Goal: Navigation & Orientation: Find specific page/section

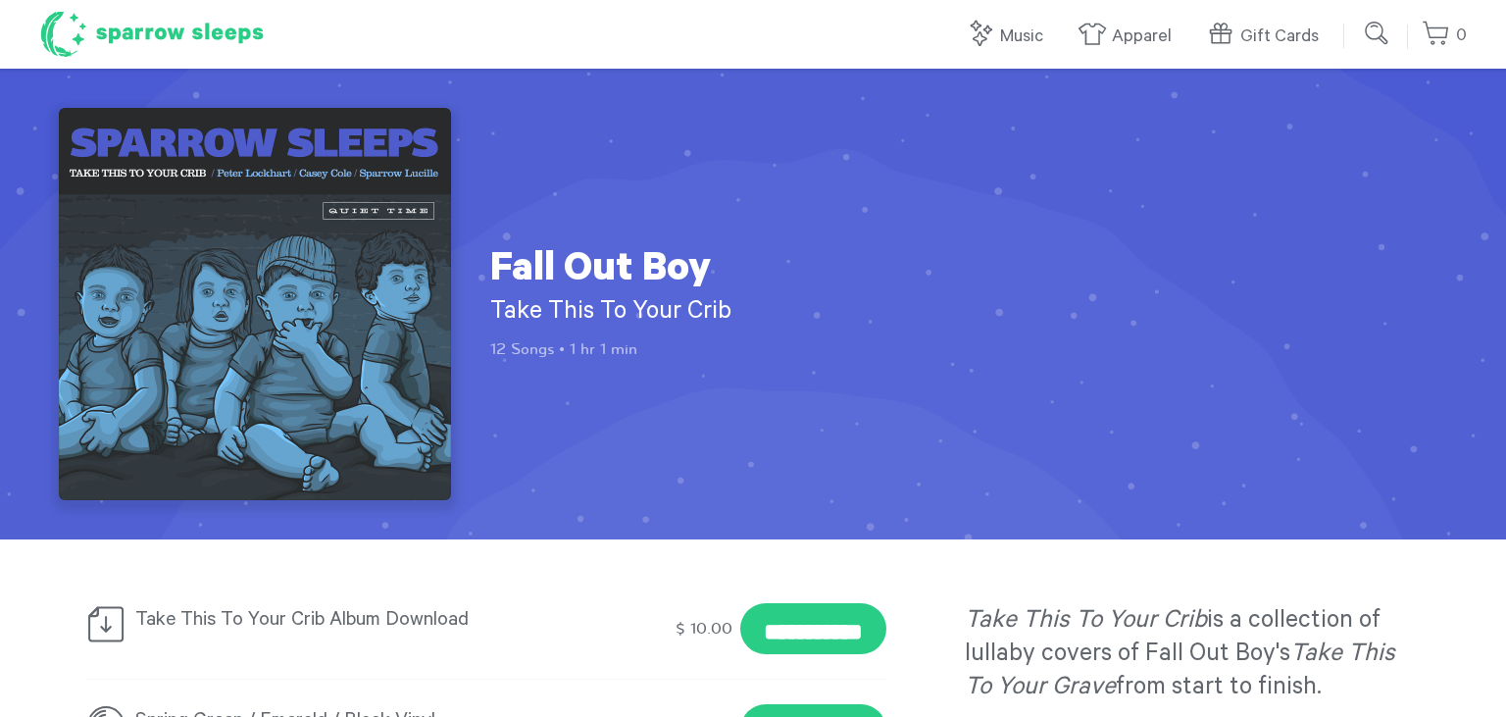
click at [140, 59] on h1 "Sparrow Sleeps" at bounding box center [151, 34] width 225 height 49
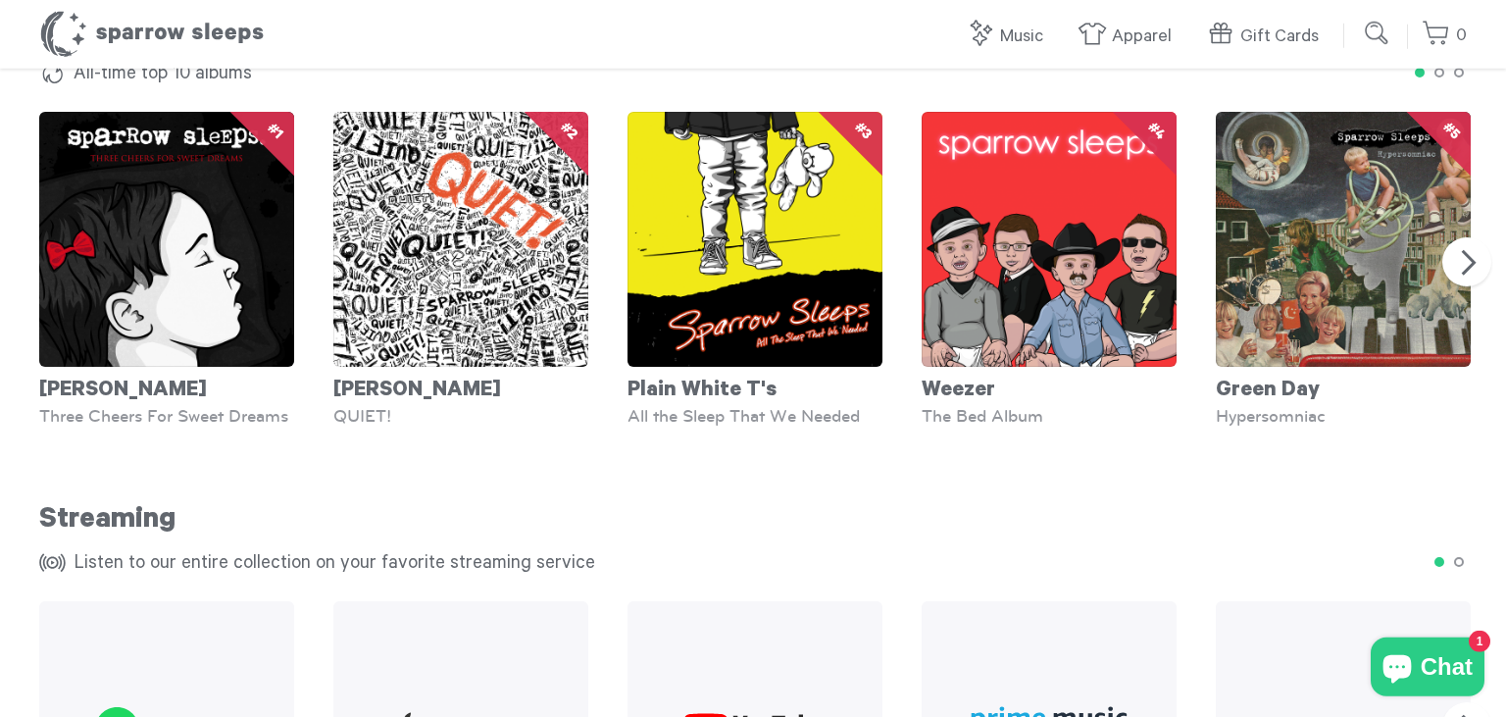
scroll to position [1807, 0]
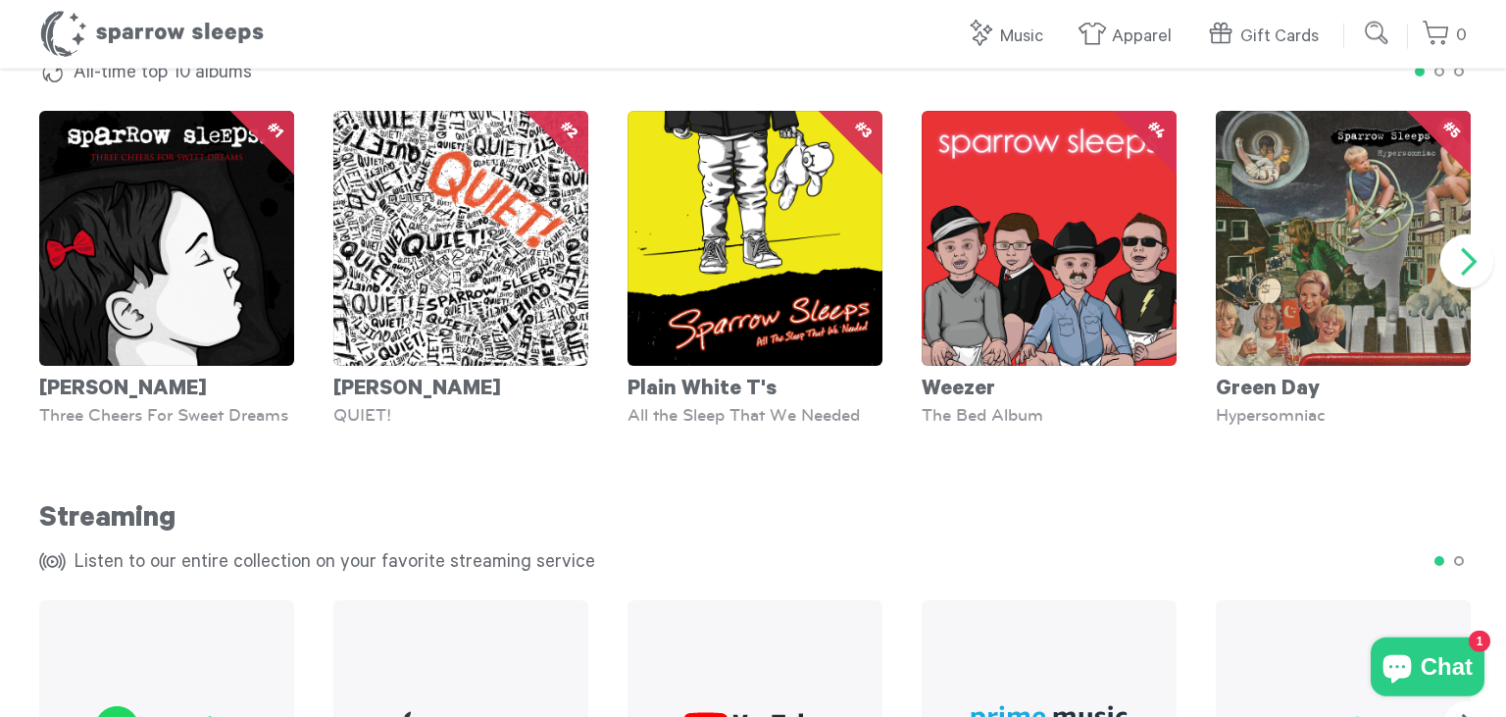
click at [1463, 258] on button "Next" at bounding box center [1467, 260] width 54 height 54
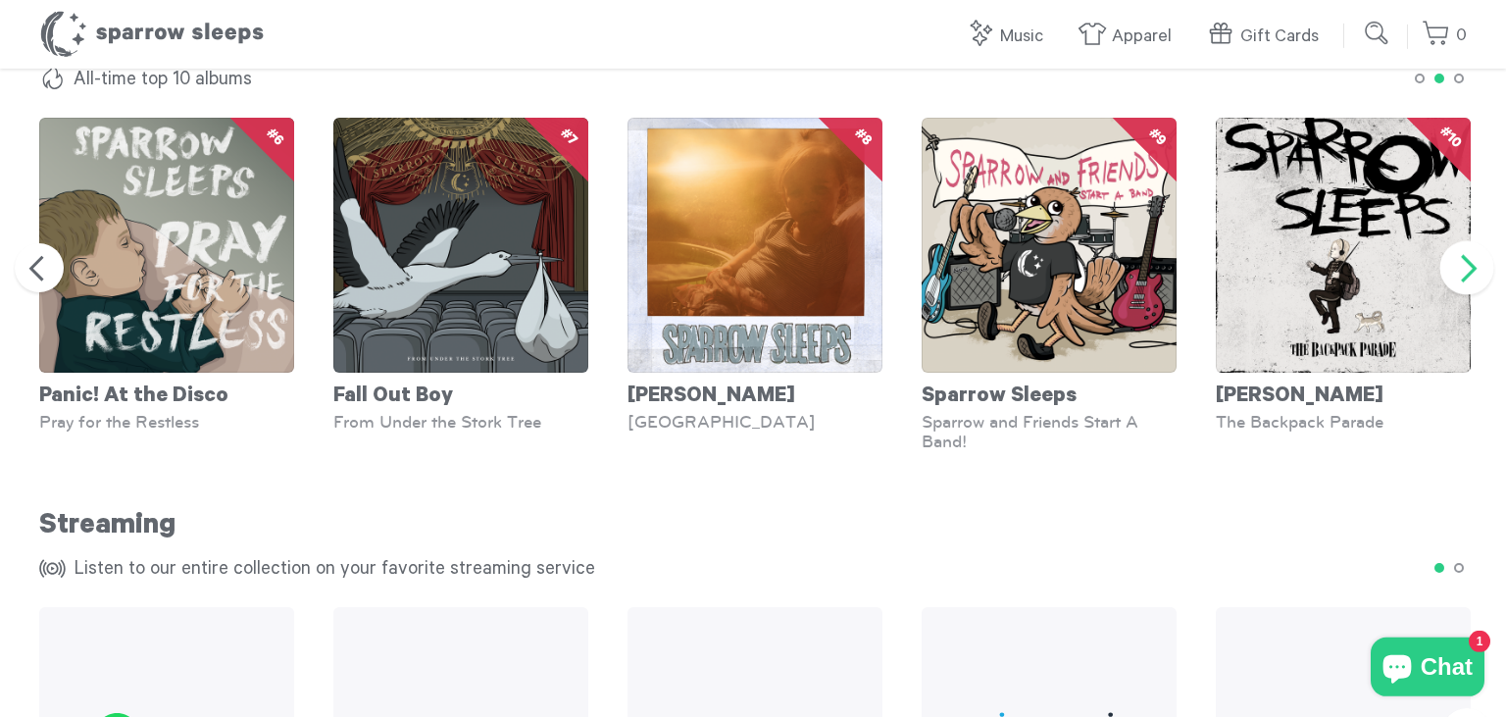
scroll to position [1799, 0]
click at [1463, 257] on button "Next" at bounding box center [1467, 268] width 54 height 54
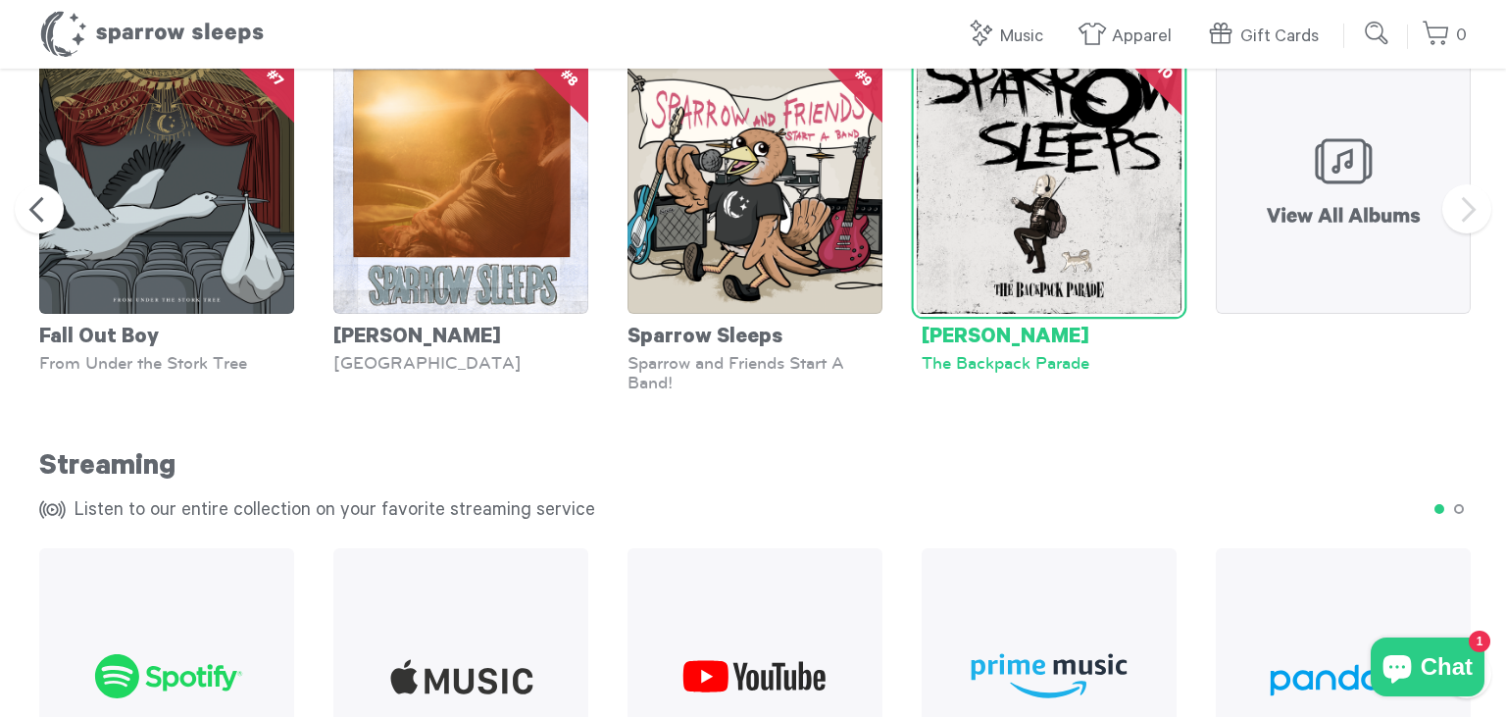
scroll to position [1854, 0]
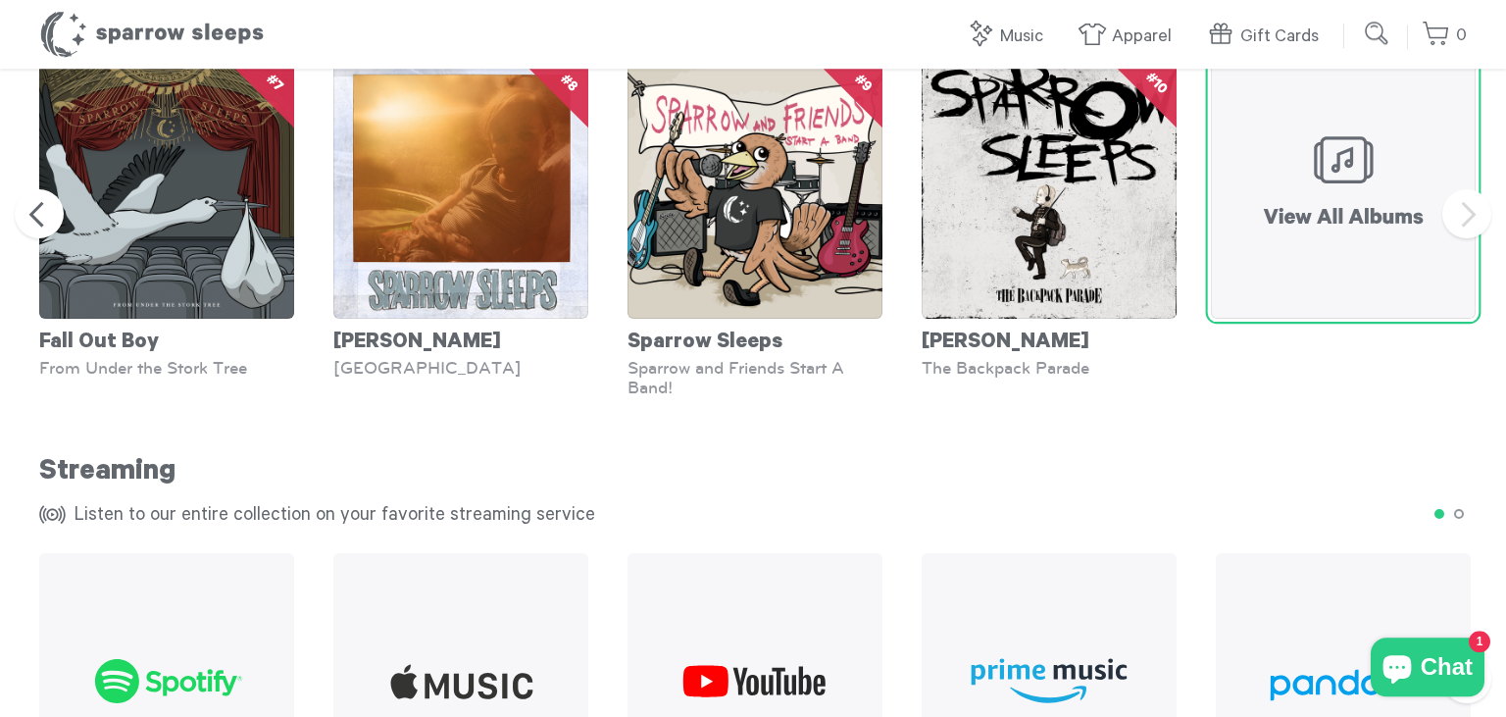
click at [1348, 113] on img at bounding box center [1343, 186] width 265 height 265
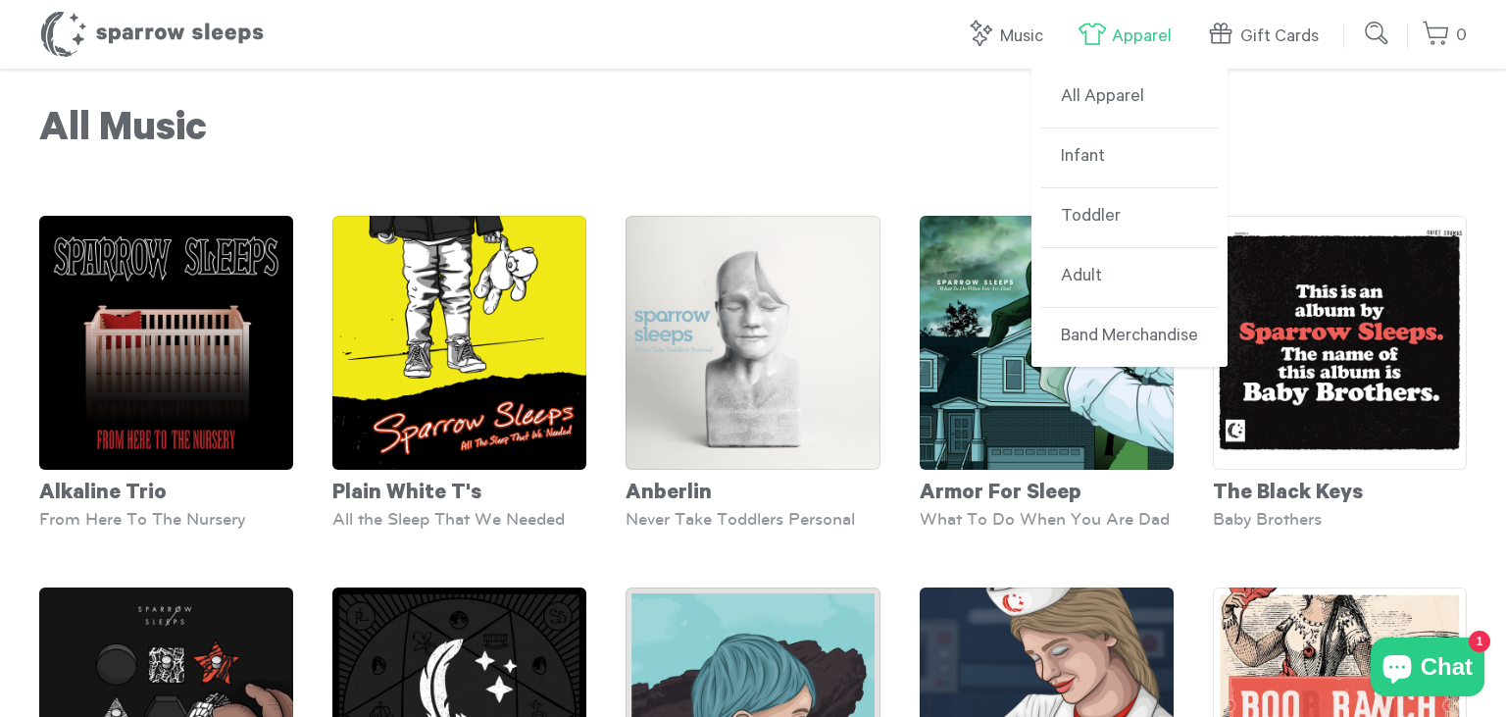
click at [1155, 28] on link "Apparel" at bounding box center [1129, 37] width 104 height 42
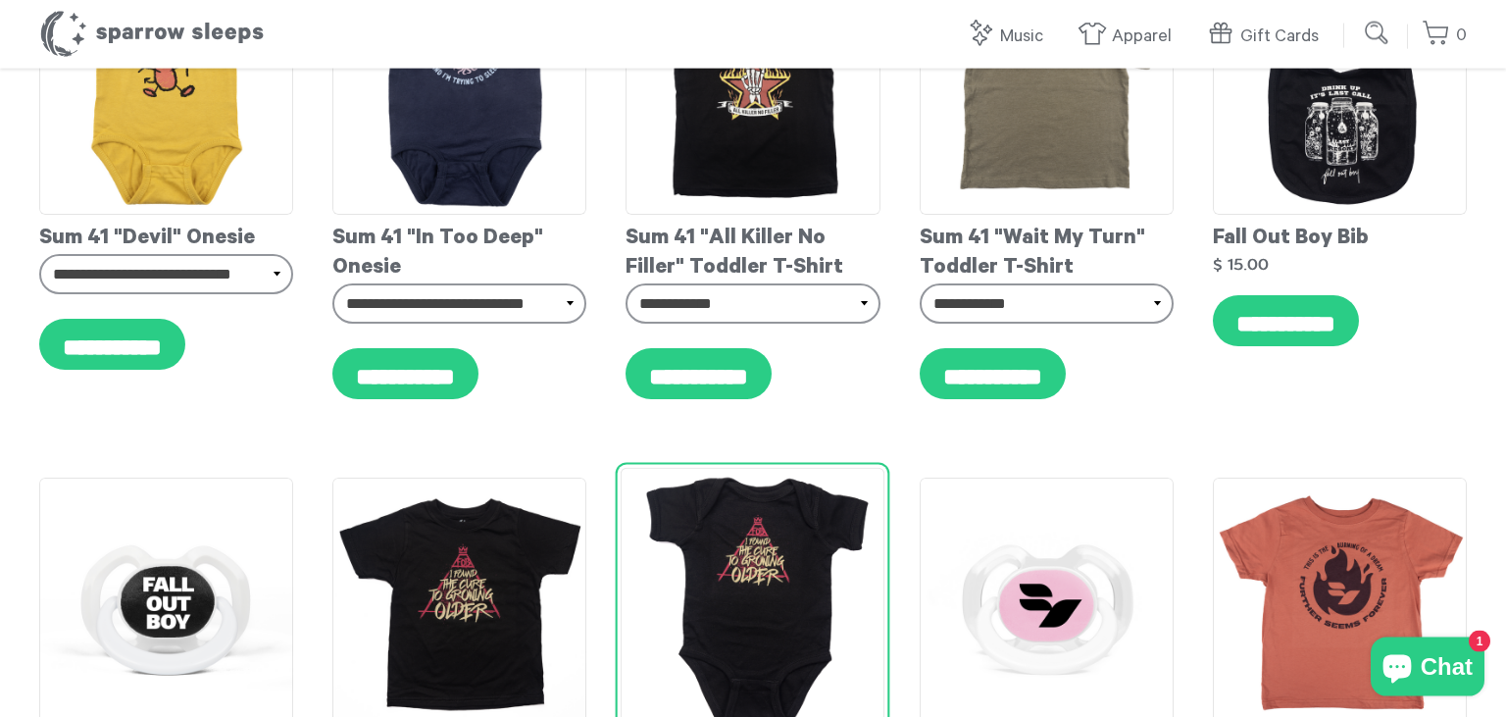
scroll to position [2850, 0]
